Goal: Task Accomplishment & Management: Complete application form

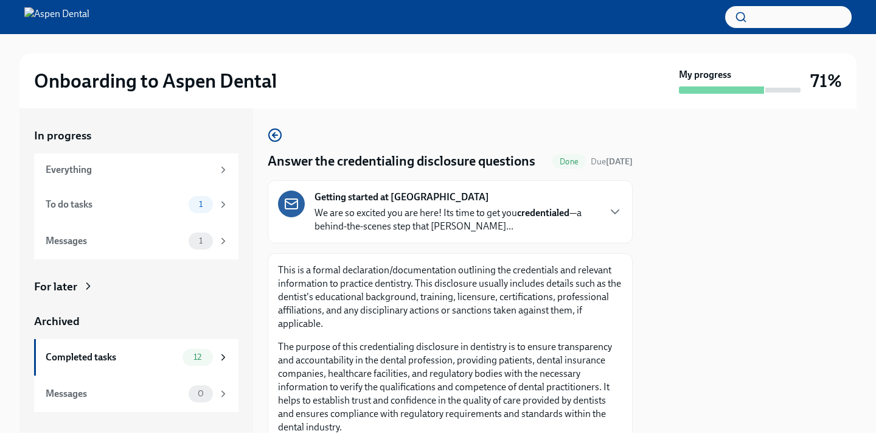
scroll to position [267, 0]
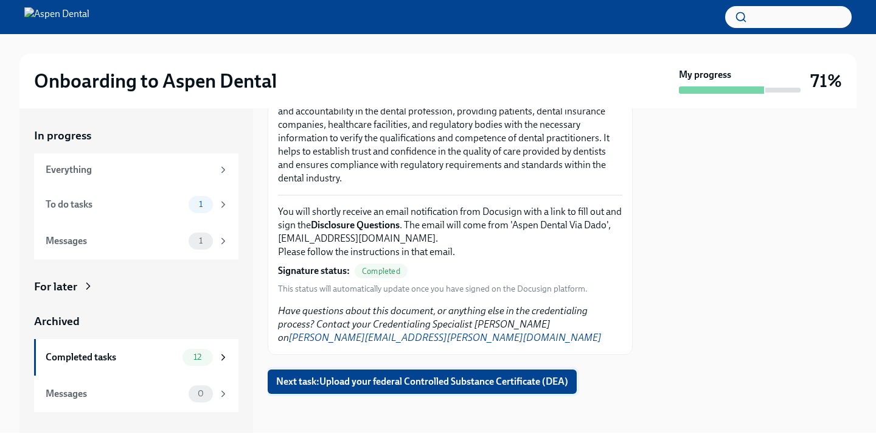
click at [395, 392] on button "Next task : Upload your federal Controlled Substance Certificate (DEA)" at bounding box center [422, 381] width 309 height 24
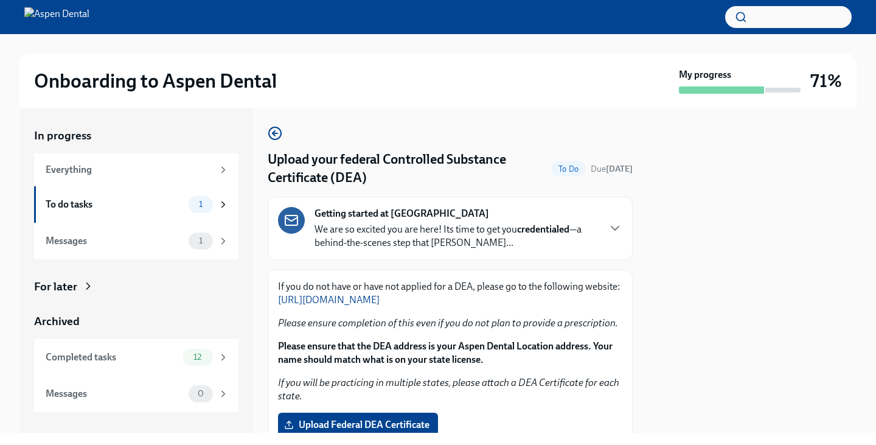
scroll to position [173, 0]
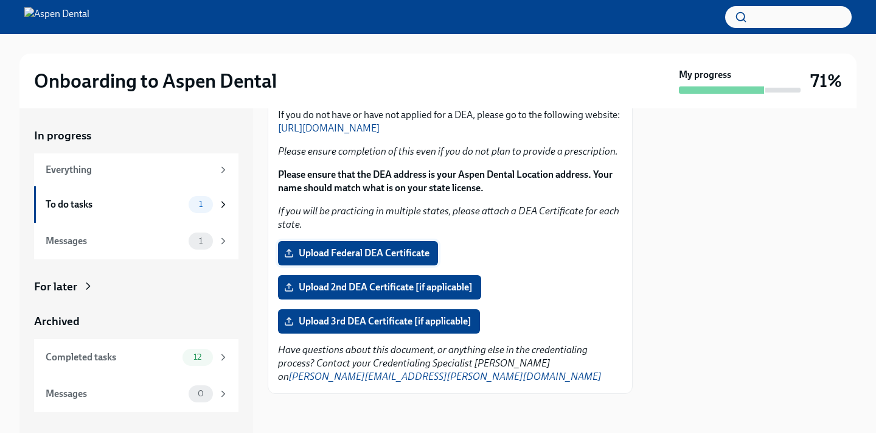
click at [416, 264] on label "Upload Federal DEA Certificate" at bounding box center [358, 253] width 160 height 24
click at [0, 0] on input "Upload Federal DEA Certificate" at bounding box center [0, 0] width 0 height 0
click at [547, 350] on em "Have questions about this document, or anything else in the credentialing proce…" at bounding box center [440, 363] width 324 height 38
click at [201, 173] on div "Everything" at bounding box center [129, 169] width 167 height 13
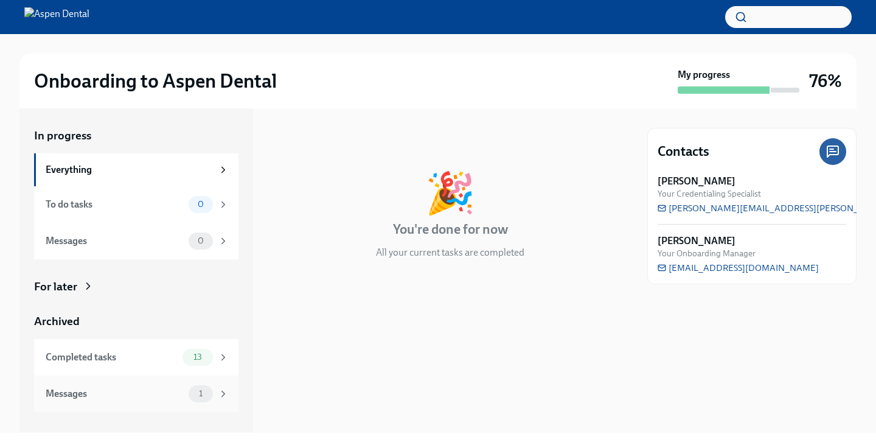
click at [139, 387] on div "Messages" at bounding box center [115, 393] width 138 height 13
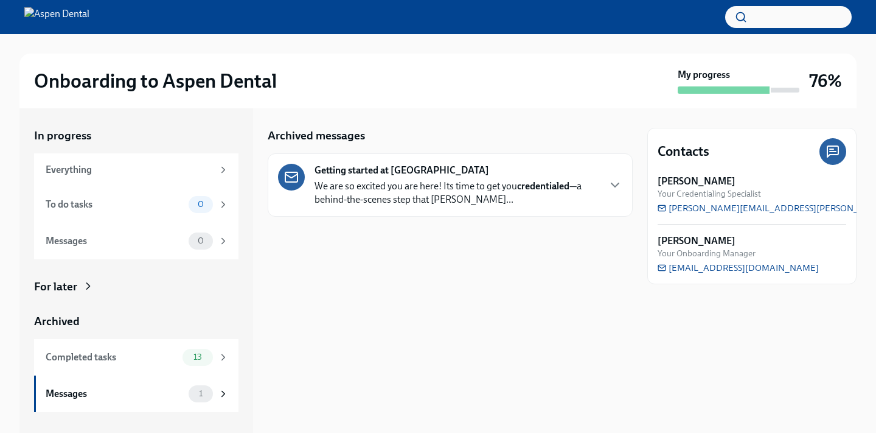
click at [482, 215] on div "Getting started at Aspen Dental We are so excited you are here! Its time to get…" at bounding box center [450, 184] width 365 height 63
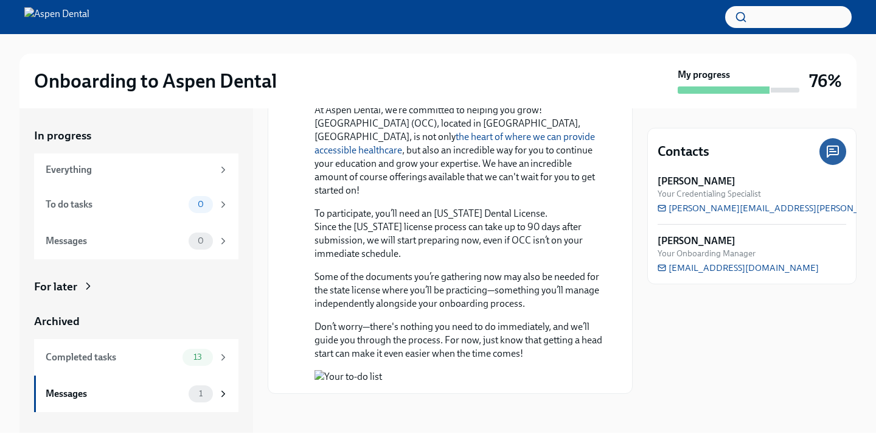
scroll to position [1089, 0]
click at [427, 381] on button "Zoom image" at bounding box center [458, 376] width 288 height 13
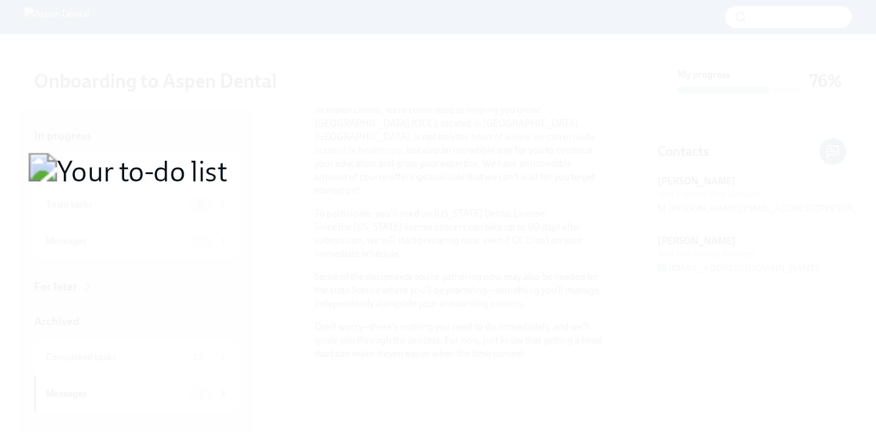
click at [427, 277] on button "Unzoom image" at bounding box center [438, 222] width 876 height 445
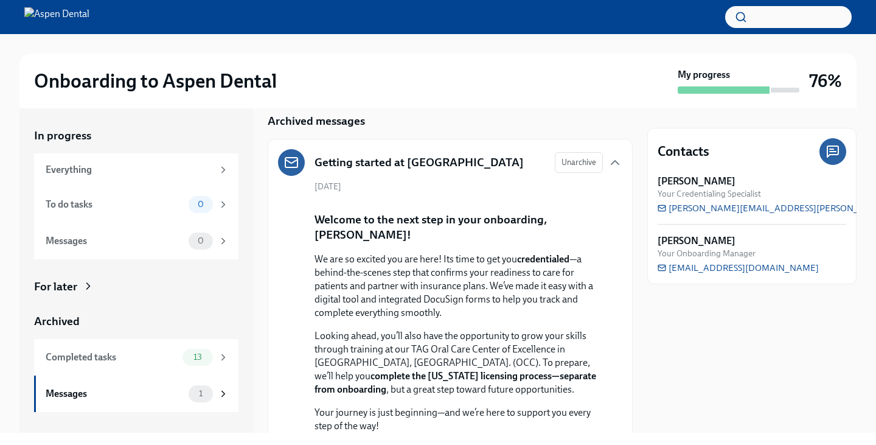
scroll to position [0, 0]
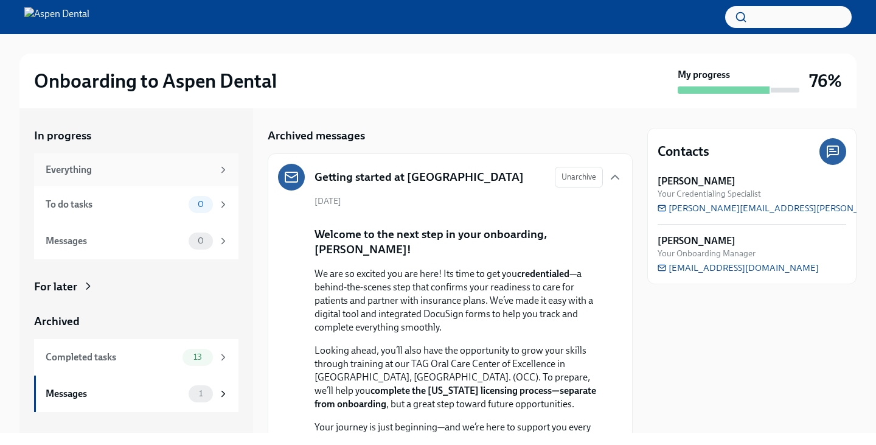
click at [207, 162] on div "Everything" at bounding box center [136, 169] width 204 height 33
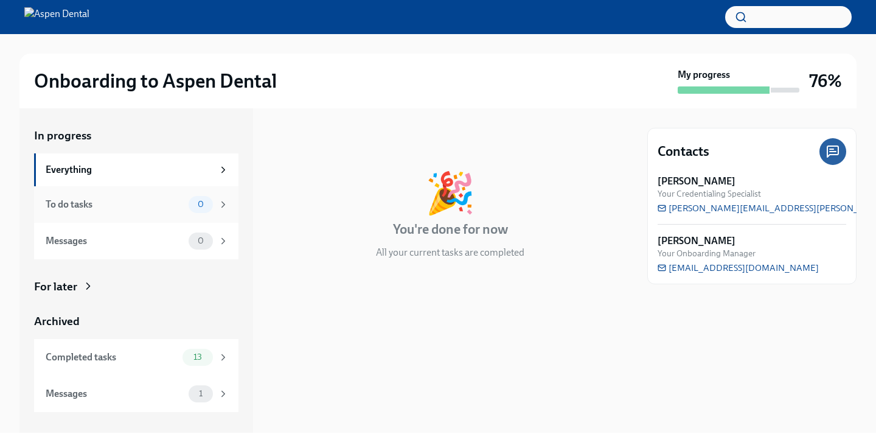
click at [186, 188] on div "To do tasks 0" at bounding box center [136, 204] width 204 height 36
click at [210, 346] on div "Completed tasks 13" at bounding box center [136, 357] width 204 height 36
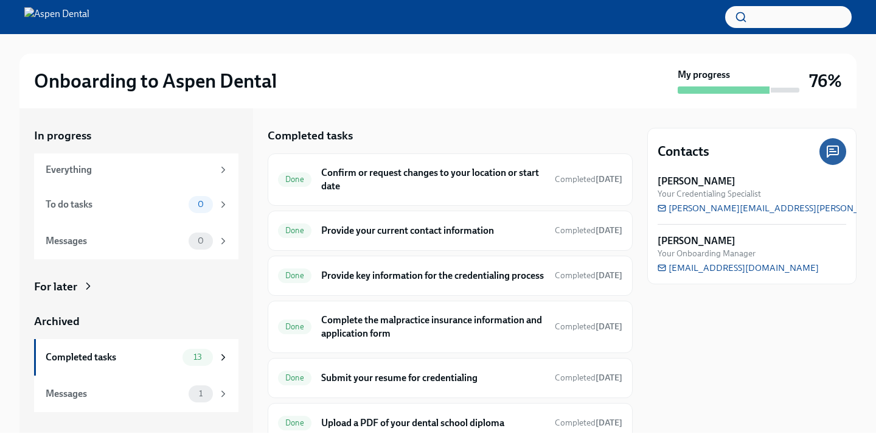
scroll to position [1, 0]
